Goal: Task Accomplishment & Management: Manage account settings

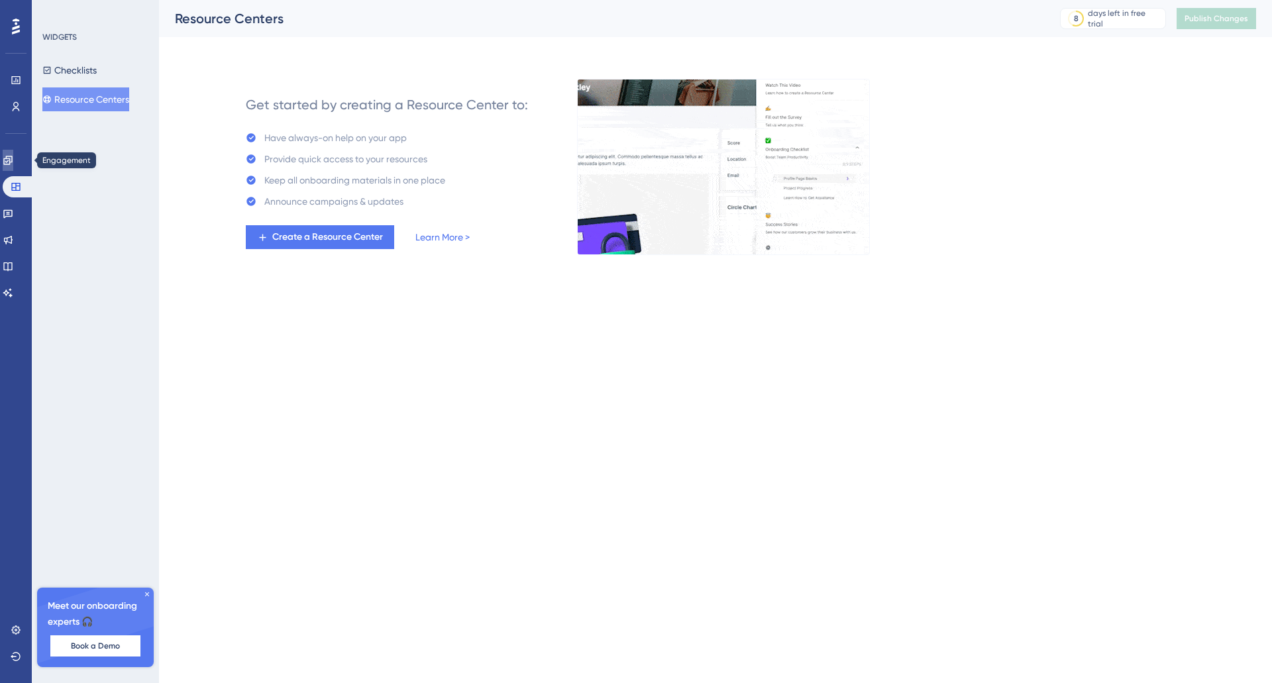
click at [11, 158] on icon at bounding box center [8, 160] width 11 height 11
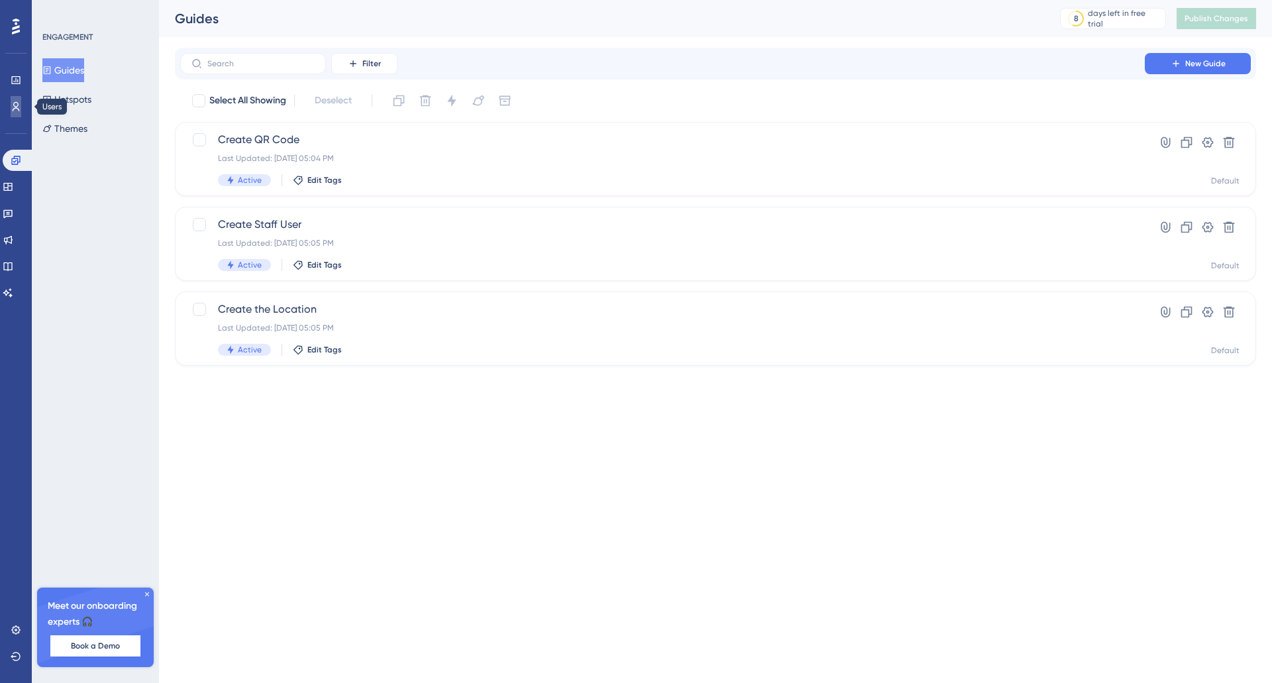
click at [17, 105] on icon at bounding box center [16, 106] width 11 height 11
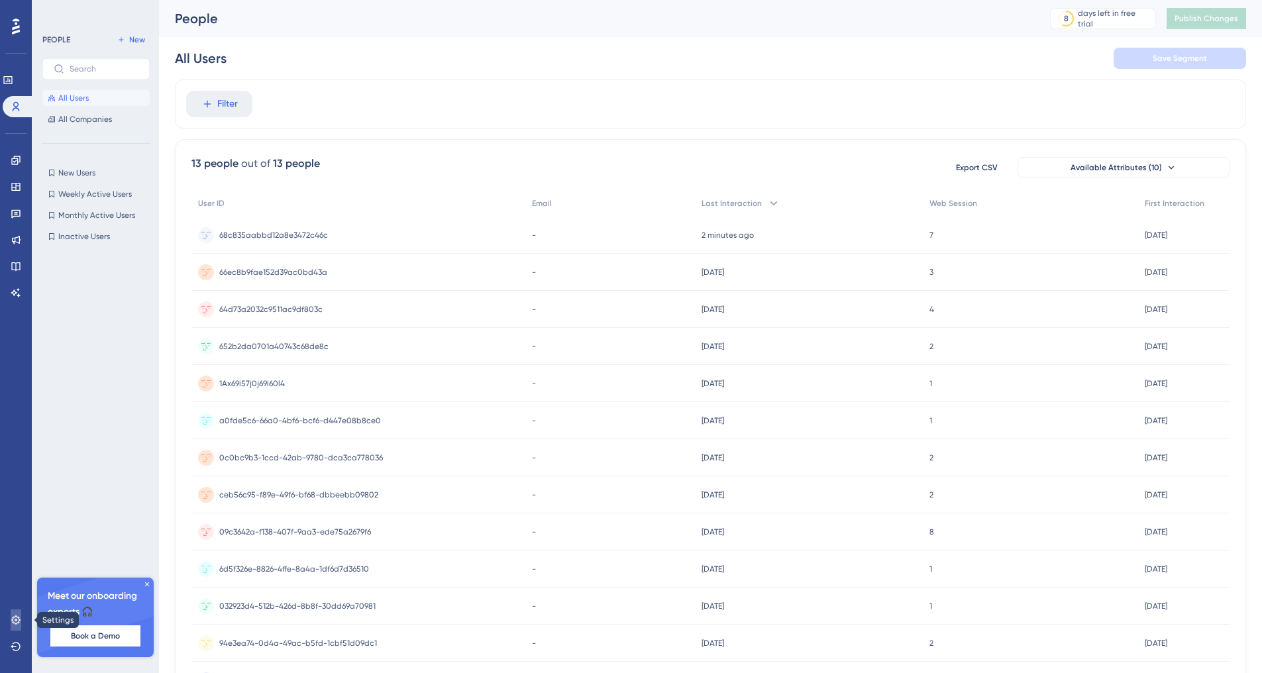
click at [11, 619] on link at bounding box center [16, 619] width 11 height 21
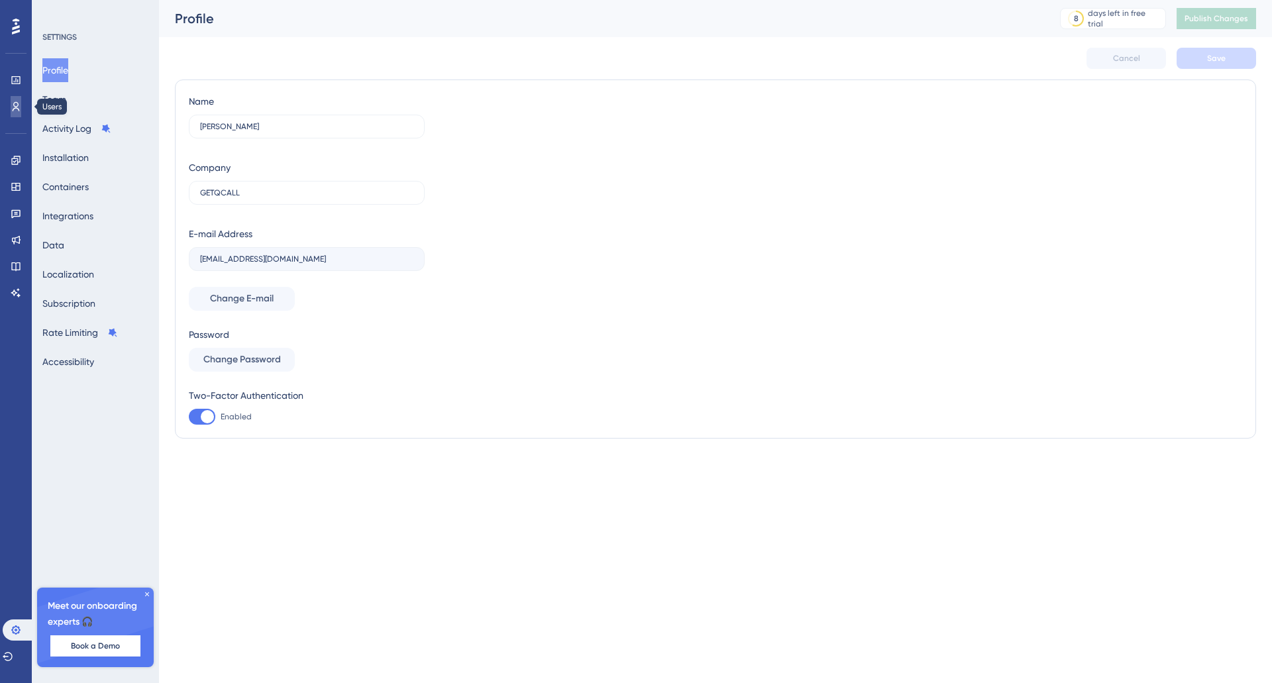
click at [16, 106] on icon at bounding box center [16, 106] width 11 height 11
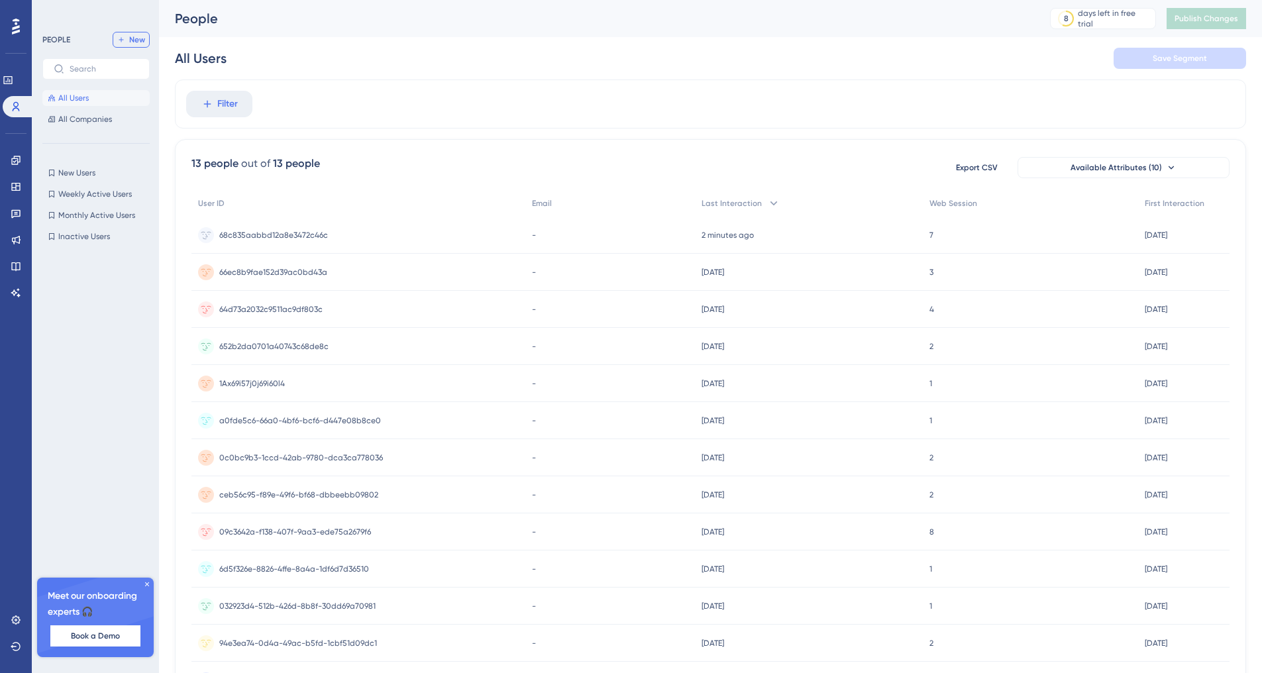
click at [141, 44] on span "New" at bounding box center [137, 39] width 16 height 11
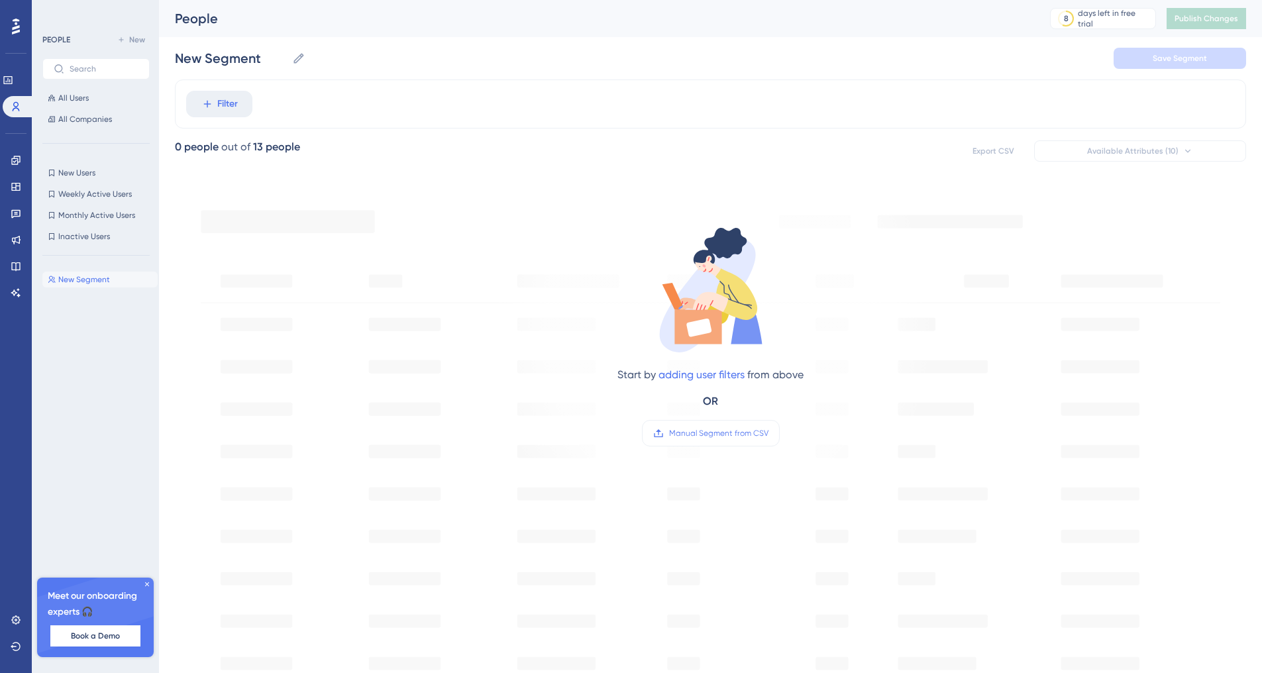
click at [885, 472] on div "Start by adding user filters from above OR Manual Segment from CSV" at bounding box center [710, 590] width 1071 height 812
click at [15, 629] on link at bounding box center [16, 619] width 11 height 21
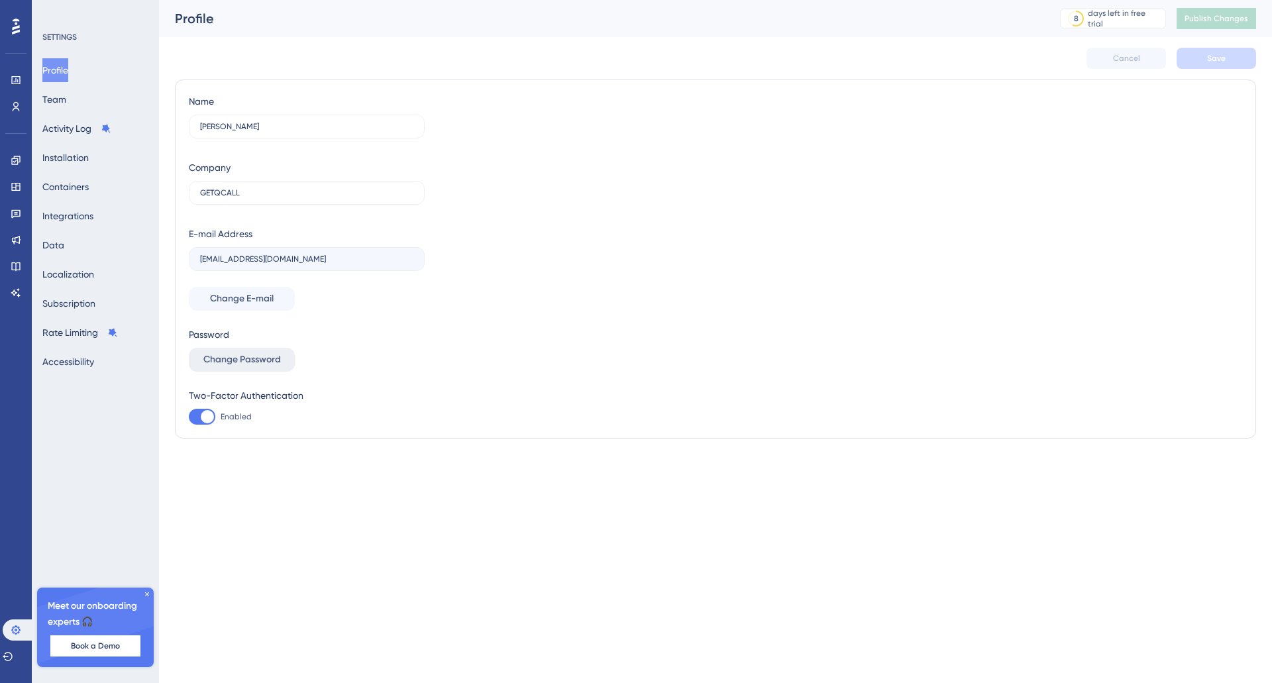
click at [236, 365] on span "Change Password" at bounding box center [241, 360] width 77 height 16
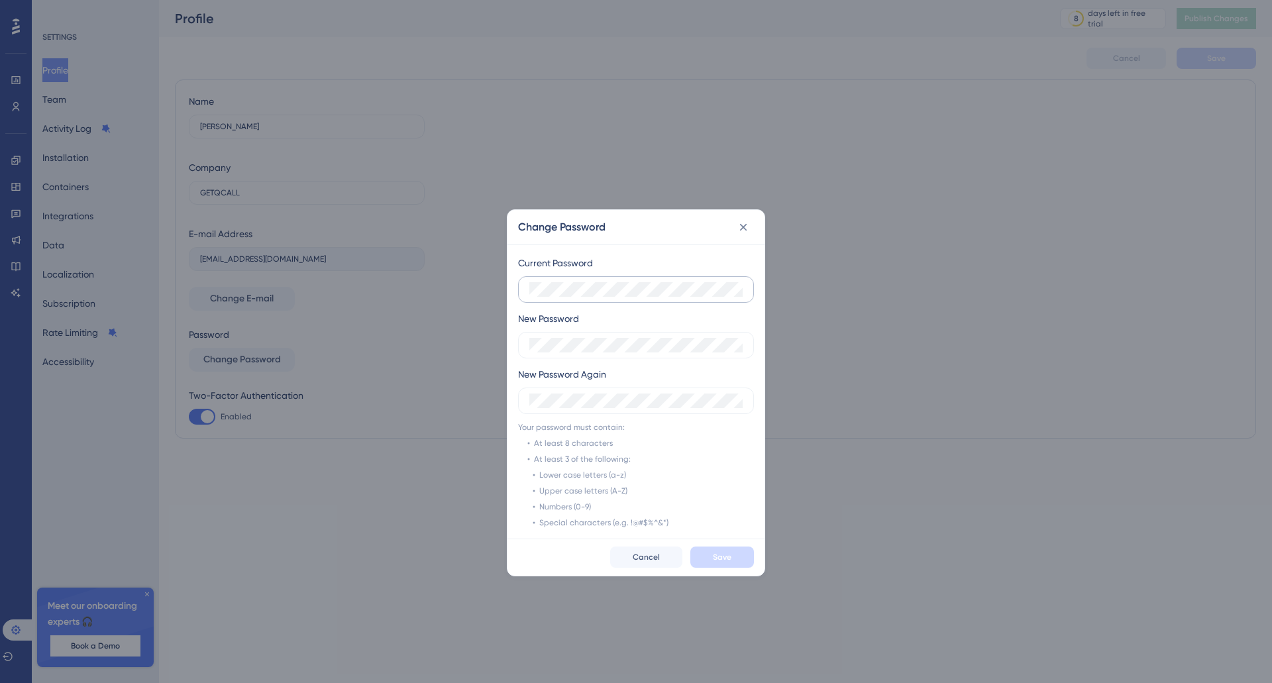
click at [690, 301] on label at bounding box center [636, 289] width 236 height 26
click at [743, 289] on label at bounding box center [636, 289] width 236 height 26
click at [733, 289] on keeper-lock "Open Keeper Popup" at bounding box center [733, 289] width 16 height 16
click at [650, 297] on label at bounding box center [636, 289] width 236 height 26
click at [733, 289] on keeper-lock "Open Keeper Popup" at bounding box center [733, 289] width 16 height 16
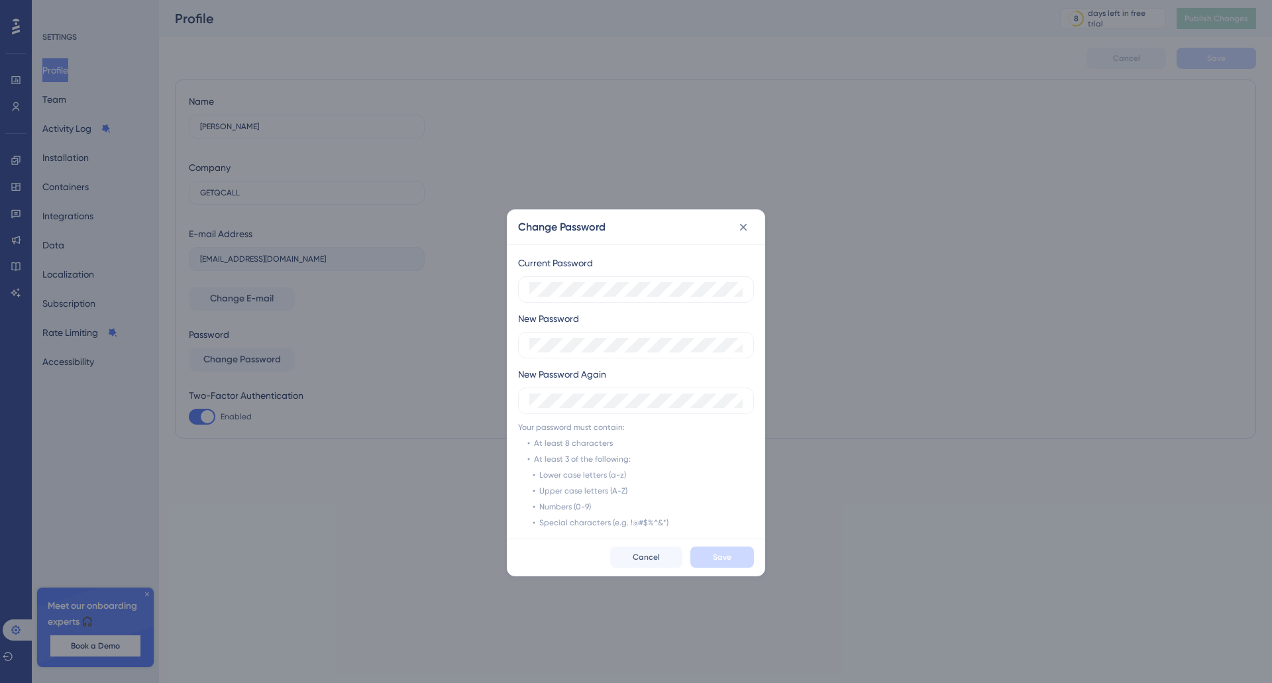
click at [704, 463] on div "Current Password New Password New Password Again Your password must contain: At…" at bounding box center [635, 391] width 257 height 294
click at [806, 125] on div "Change Password Current Password New Password New Password Again Your password …" at bounding box center [636, 341] width 1272 height 683
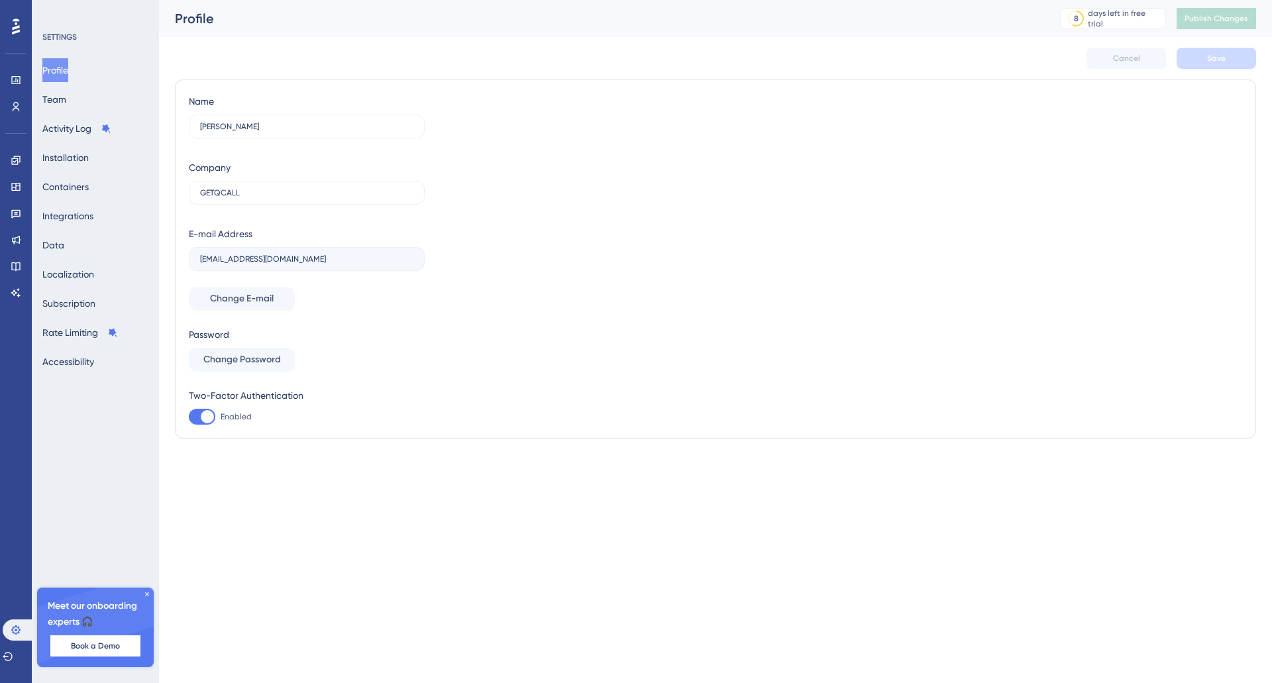
click at [207, 409] on div at bounding box center [202, 417] width 26 height 16
click at [189, 417] on input "Enabled" at bounding box center [188, 417] width 1 height 1
checkbox input "true"
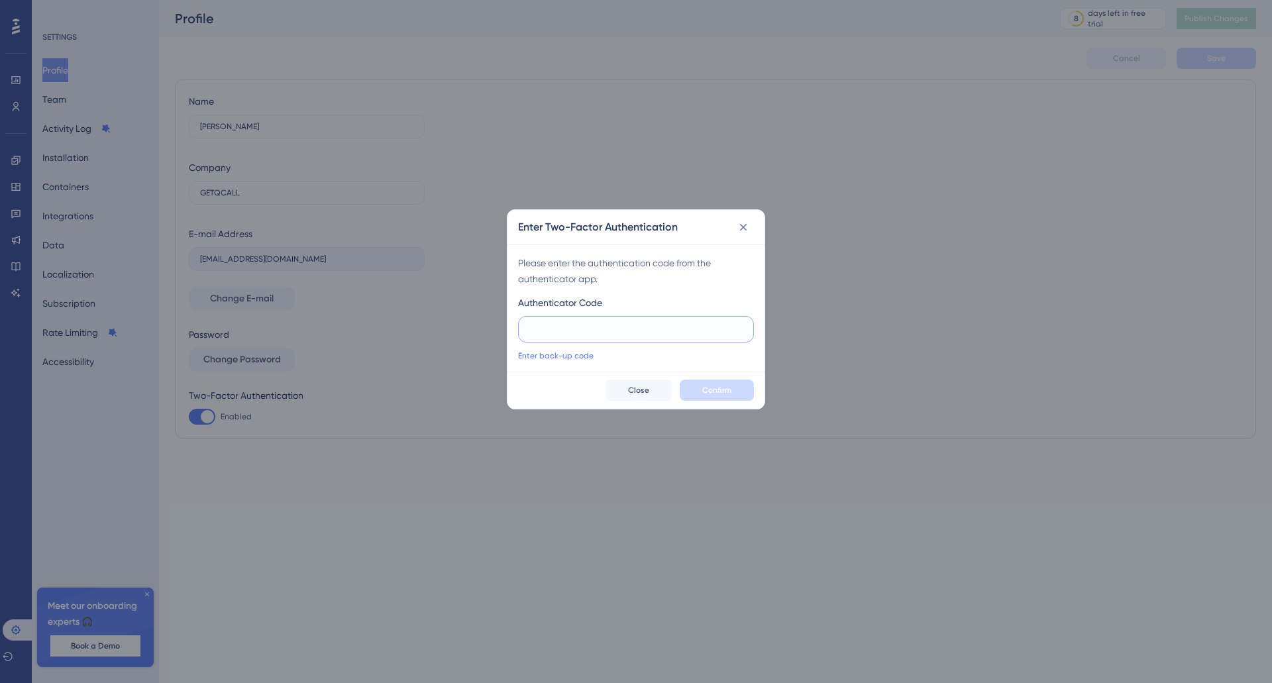
click at [715, 334] on input "text" at bounding box center [635, 329] width 213 height 15
click at [662, 334] on input "text" at bounding box center [635, 329] width 213 height 15
paste input "text"
drag, startPoint x: 556, startPoint y: 324, endPoint x: 515, endPoint y: 329, distance: 41.4
click at [515, 329] on div "Please enter the authentication code from the authenticator app. Authenticator …" at bounding box center [635, 307] width 257 height 127
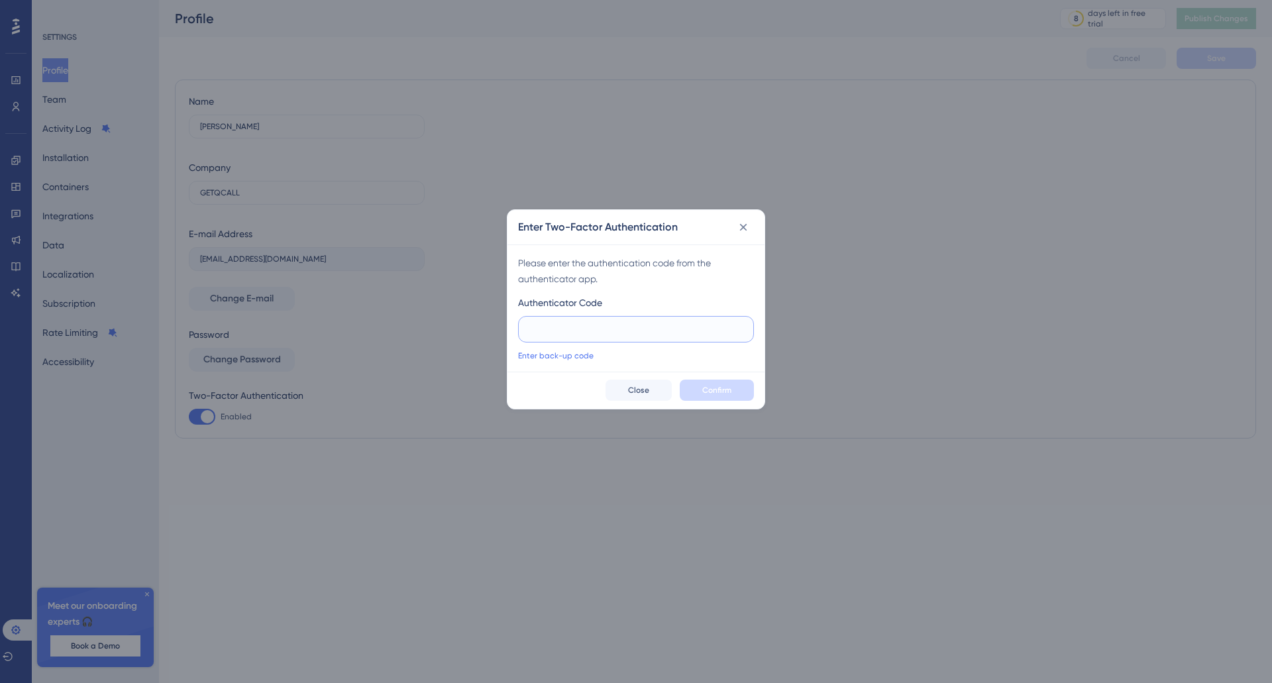
paste input "206 896"
type input "206 896"
click at [697, 388] on button "Confirm" at bounding box center [717, 390] width 74 height 21
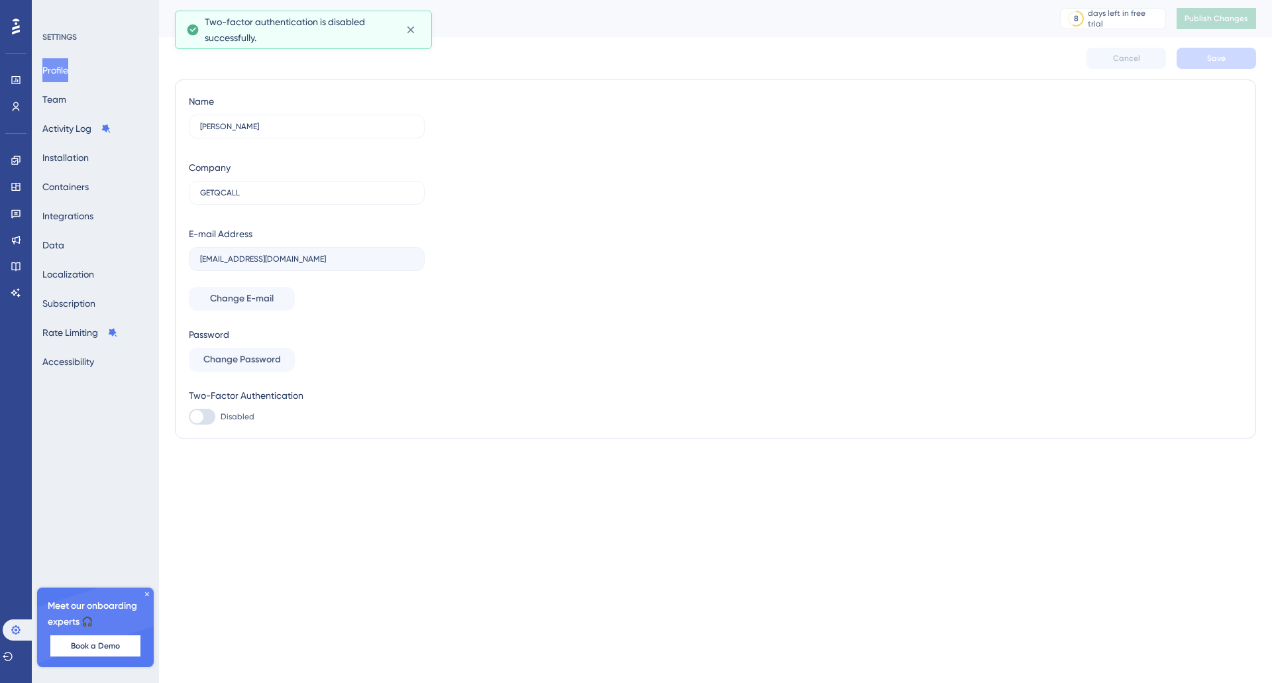
checkbox input "false"
click at [234, 361] on span "Change Password" at bounding box center [241, 360] width 77 height 16
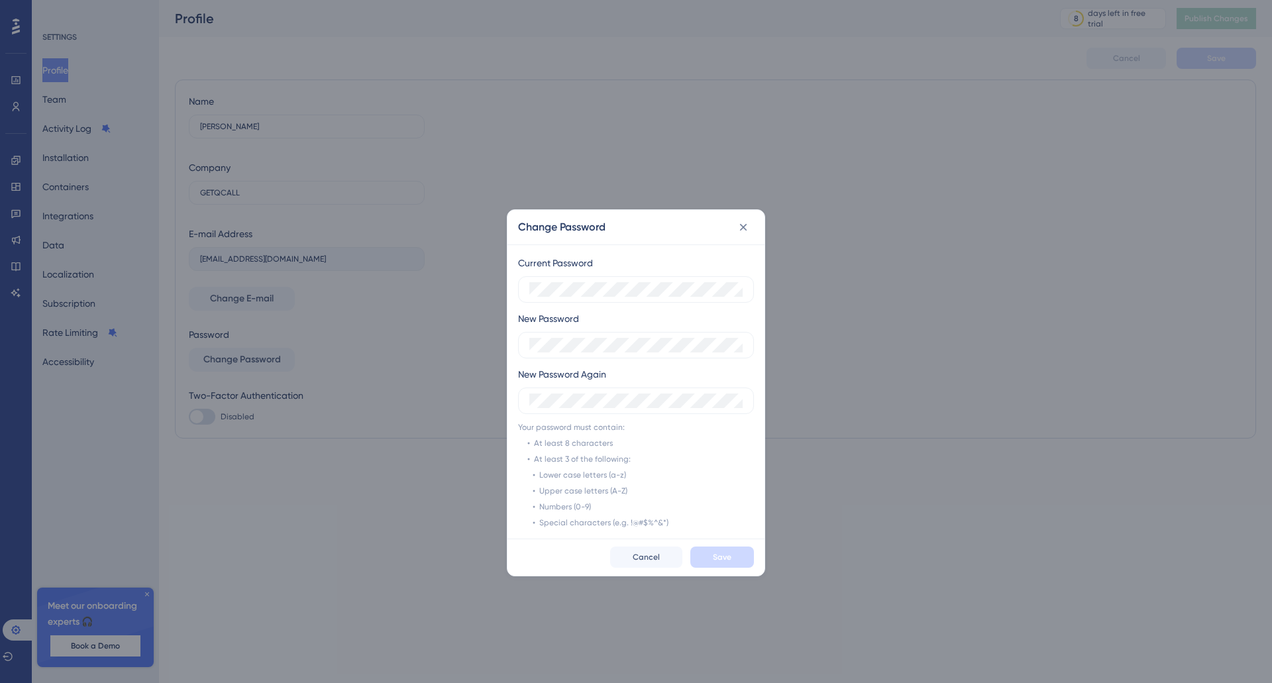
click at [739, 226] on icon at bounding box center [743, 227] width 13 height 13
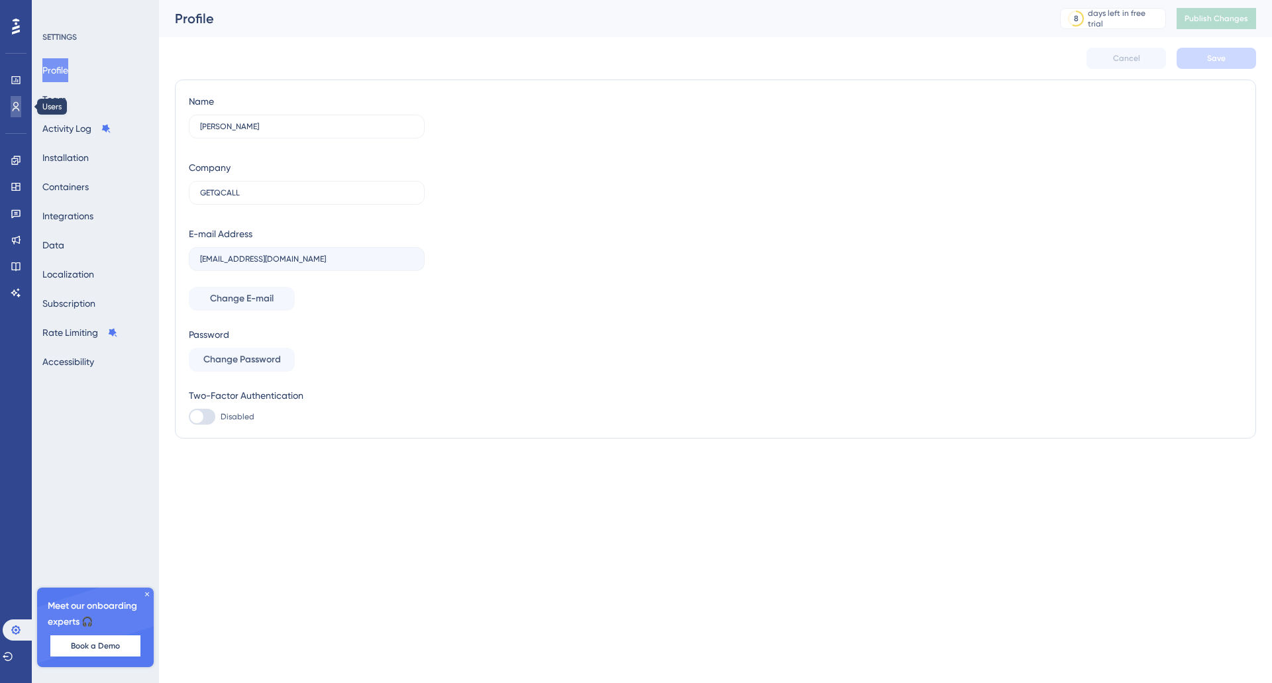
click at [20, 109] on icon at bounding box center [16, 106] width 11 height 11
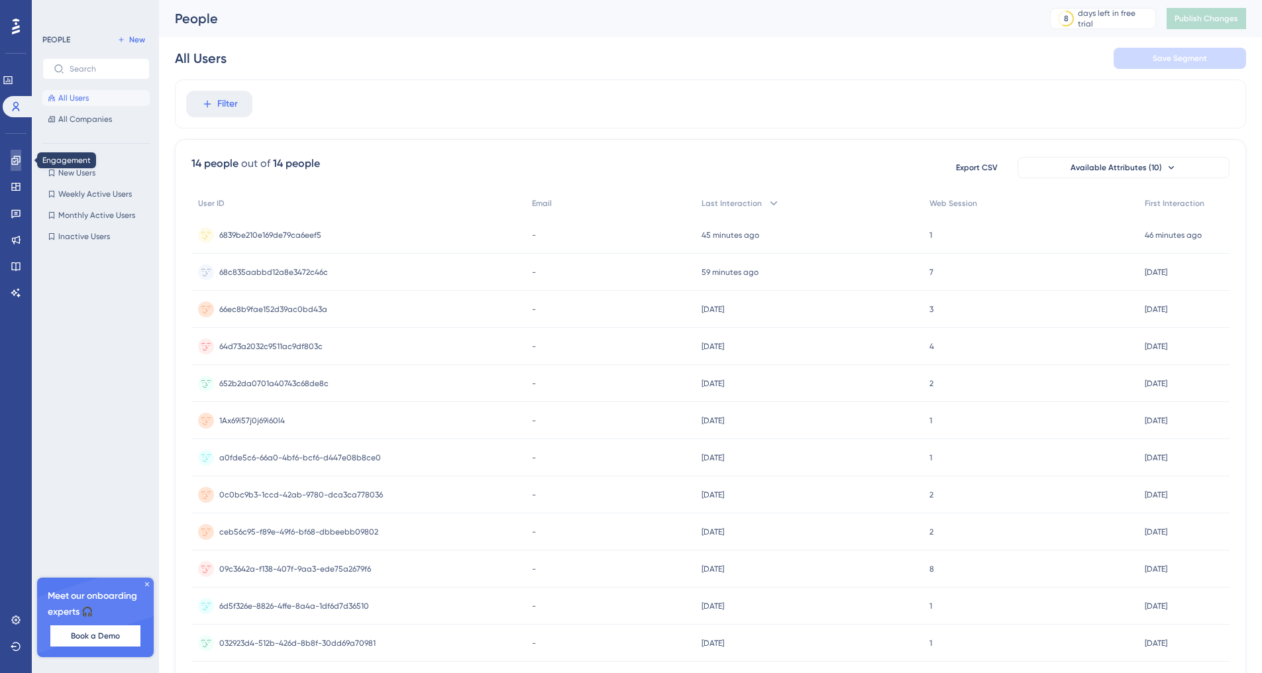
click at [19, 160] on icon at bounding box center [16, 160] width 11 height 11
